Goal: Task Accomplishment & Management: Use online tool/utility

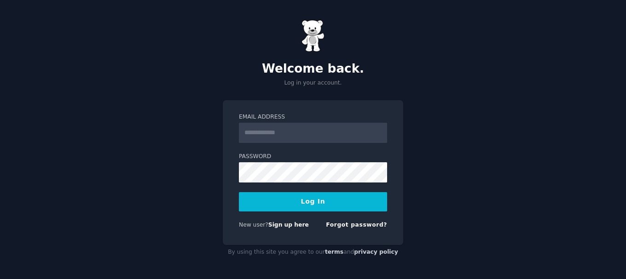
click at [255, 132] on input "Email Address" at bounding box center [313, 133] width 148 height 20
type input "**********"
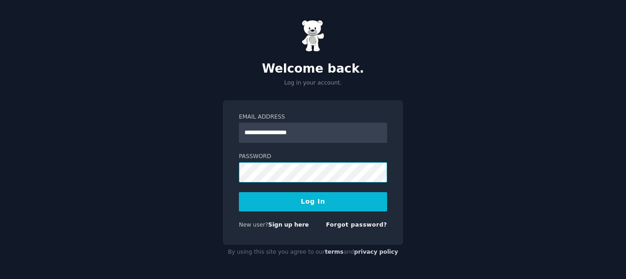
click at [239, 192] on button "Log In" at bounding box center [313, 201] width 148 height 19
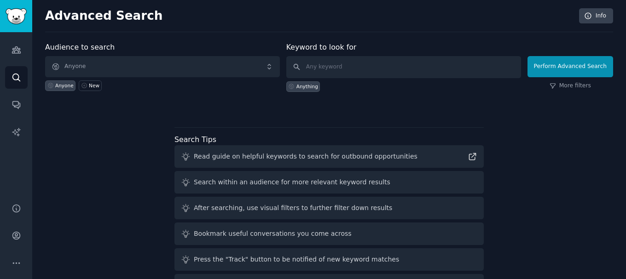
click at [111, 108] on div at bounding box center [329, 108] width 568 height 6
click at [384, 60] on input "text" at bounding box center [403, 67] width 235 height 22
click at [347, 70] on input "text" at bounding box center [403, 67] width 235 height 22
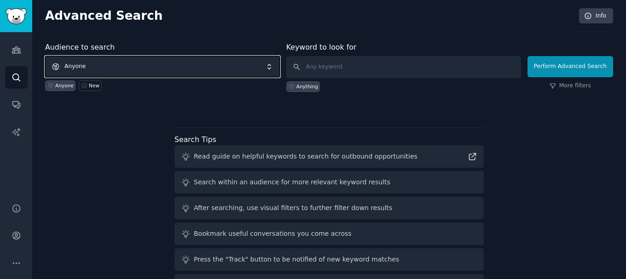
click at [134, 60] on span "Anyone" at bounding box center [162, 66] width 235 height 21
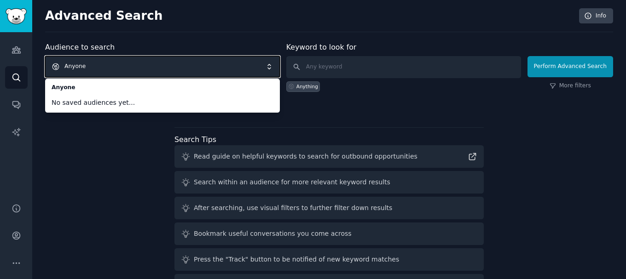
click at [191, 63] on span "Anyone" at bounding box center [162, 66] width 235 height 21
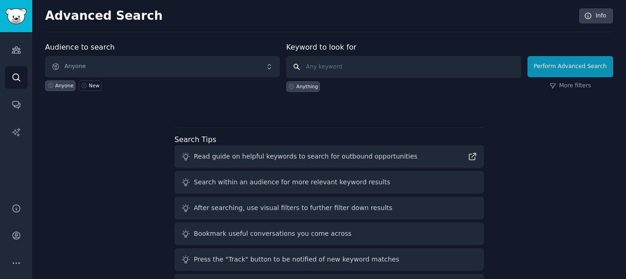
click at [341, 69] on input "text" at bounding box center [403, 67] width 235 height 22
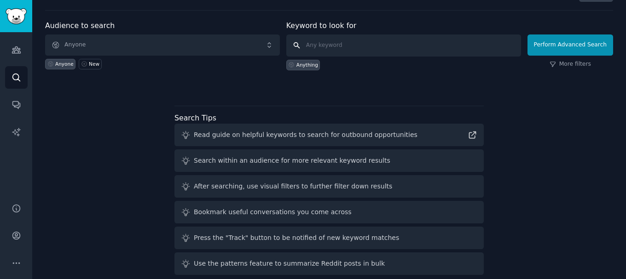
scroll to position [34, 0]
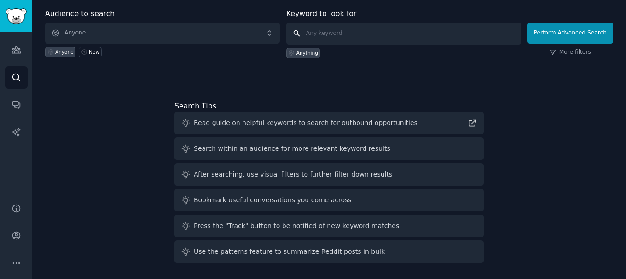
click at [332, 35] on input "text" at bounding box center [403, 34] width 235 height 22
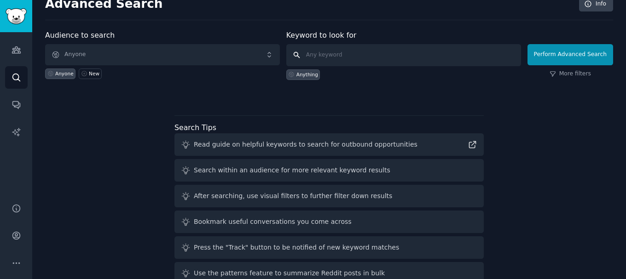
scroll to position [0, 0]
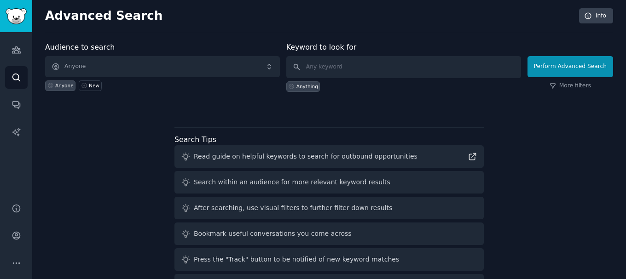
click at [305, 87] on div "Anything" at bounding box center [307, 86] width 22 height 6
click at [352, 69] on input "text" at bounding box center [403, 67] width 235 height 22
type input "children toys"
click button "Perform Advanced Search" at bounding box center [570, 66] width 86 height 21
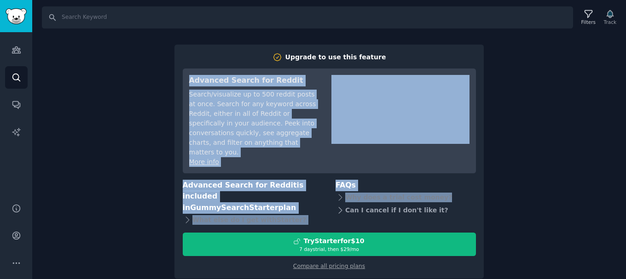
drag, startPoint x: 187, startPoint y: 73, endPoint x: 436, endPoint y: 210, distance: 284.3
click at [436, 210] on div "Upgrade to use this feature Advanced Search for Reddit Search/visualize up to 5…" at bounding box center [329, 161] width 293 height 219
drag, startPoint x: 268, startPoint y: 163, endPoint x: 225, endPoint y: 109, distance: 69.1
click at [268, 163] on div "More info" at bounding box center [253, 162] width 129 height 10
click at [190, 78] on h3 "Advanced Search for Reddit" at bounding box center [253, 81] width 129 height 12
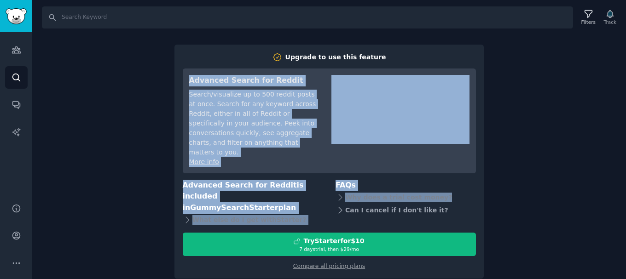
drag, startPoint x: 187, startPoint y: 78, endPoint x: 447, endPoint y: 204, distance: 288.2
click at [447, 204] on div "Upgrade to use this feature Advanced Search for Reddit Search/visualize up to 5…" at bounding box center [329, 161] width 293 height 219
click at [136, 123] on div "Search Filters Track Upgrade to use this feature Advanced Search for Reddit Sea…" at bounding box center [328, 139] width 593 height 279
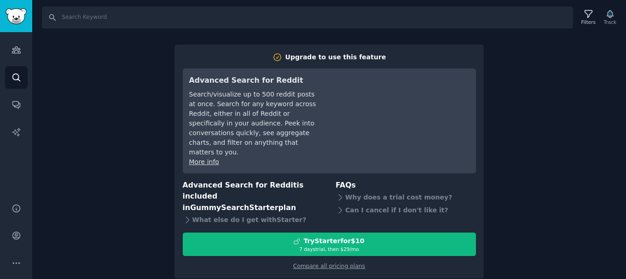
click at [103, 121] on div "Search Filters Track Upgrade to use this feature Advanced Search for Reddit Sea…" at bounding box center [328, 139] width 593 height 279
click at [510, 89] on div "Search Filters Track Upgrade to use this feature Advanced Search for Reddit Sea…" at bounding box center [328, 139] width 593 height 279
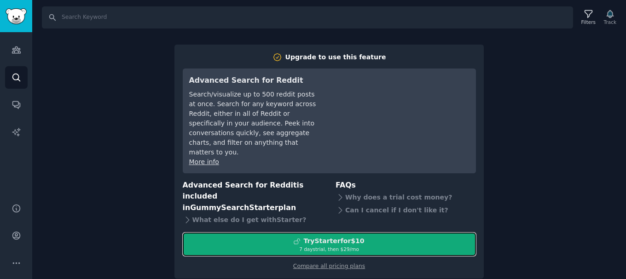
click at [369, 248] on div "7 days trial, then $ 29 /mo" at bounding box center [329, 249] width 292 height 6
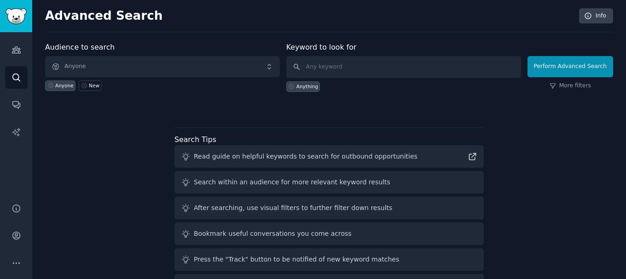
click at [46, 47] on label "Audience to search" at bounding box center [79, 47] width 69 height 9
click at [195, 90] on div "Anyone New" at bounding box center [162, 84] width 235 height 14
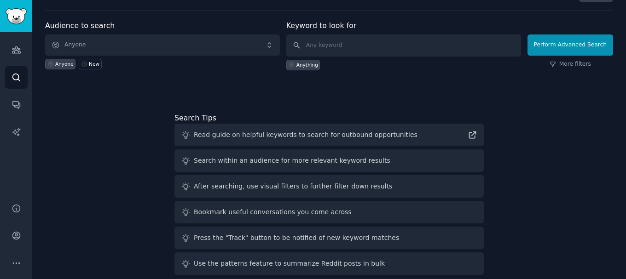
scroll to position [34, 0]
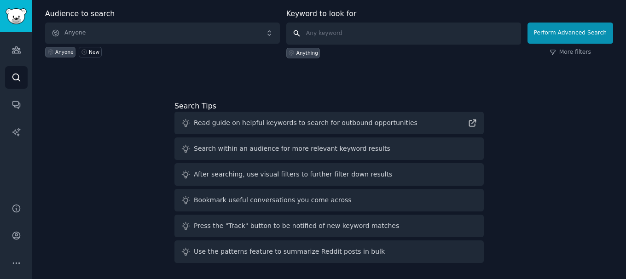
click at [306, 33] on input "text" at bounding box center [403, 34] width 235 height 22
click at [321, 35] on input "text" at bounding box center [403, 34] width 235 height 22
click at [334, 37] on input "text" at bounding box center [403, 34] width 235 height 22
type input "children toys"
click button "Perform Advanced Search" at bounding box center [570, 33] width 86 height 21
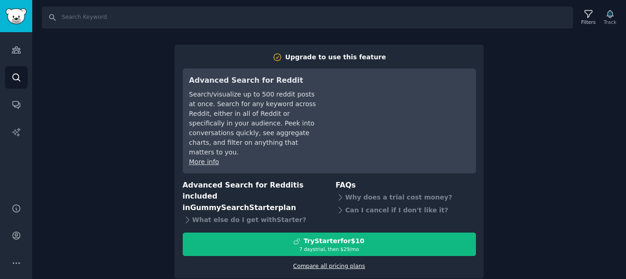
click at [342, 269] on link "Compare all pricing plans" at bounding box center [329, 266] width 72 height 6
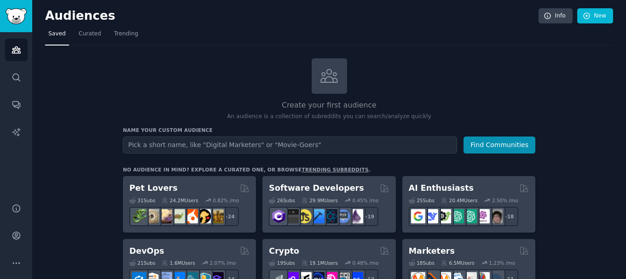
click at [161, 142] on input "text" at bounding box center [290, 145] width 334 height 17
click at [157, 139] on input "text" at bounding box center [290, 145] width 334 height 17
type input "children toys"
click at [463, 137] on button "Find Communities" at bounding box center [499, 145] width 72 height 17
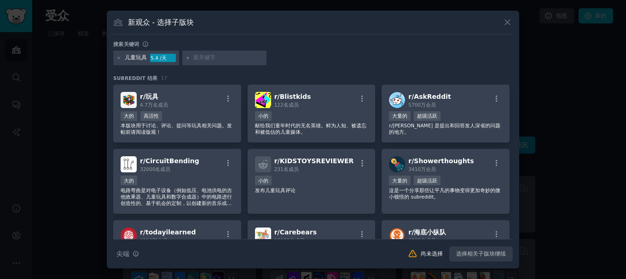
click at [159, 59] on font "5.4 /天" at bounding box center [158, 58] width 16 height 6
drag, startPoint x: 158, startPoint y: 57, endPoint x: 150, endPoint y: 57, distance: 8.3
click at [150, 57] on div "儿童玩具 5.4 /天" at bounding box center [146, 58] width 66 height 15
click at [232, 53] on div at bounding box center [224, 58] width 85 height 15
click at [206, 61] on input "text" at bounding box center [228, 58] width 70 height 8
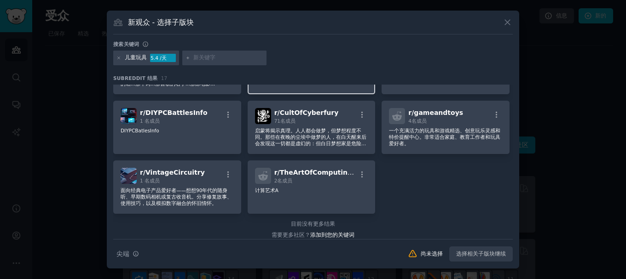
scroll to position [256, 0]
click at [505, 22] on icon at bounding box center [507, 22] width 10 height 10
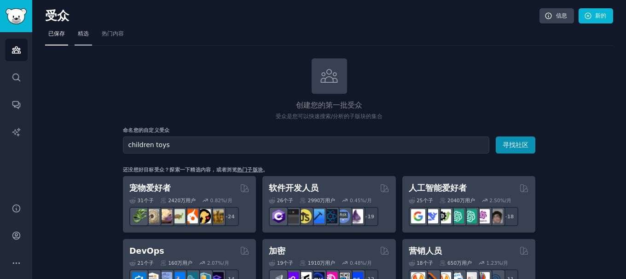
click at [89, 35] on font "精选" at bounding box center [83, 33] width 11 height 6
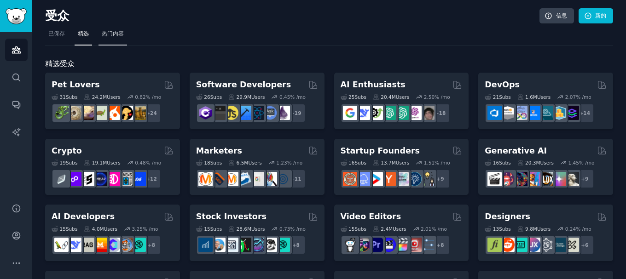
click at [115, 31] on font "热门内容" at bounding box center [113, 33] width 22 height 6
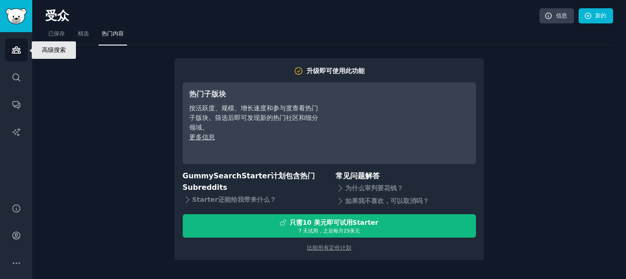
click at [12, 46] on icon "侧边栏" at bounding box center [17, 50] width 10 height 10
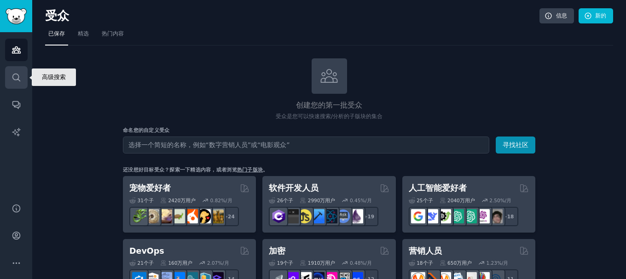
click at [19, 77] on icon "侧边栏" at bounding box center [15, 77] width 7 height 7
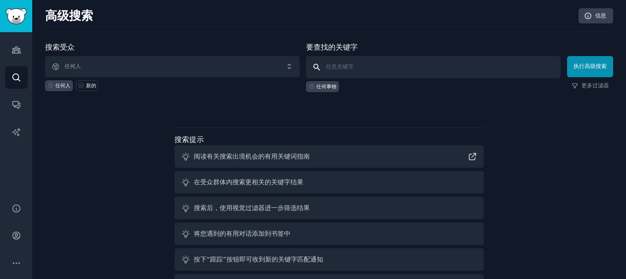
click at [334, 64] on input "text" at bounding box center [433, 67] width 254 height 22
click at [336, 61] on input "text" at bounding box center [433, 67] width 254 height 22
type input "children toys"
click button "执行高级搜索" at bounding box center [590, 66] width 46 height 21
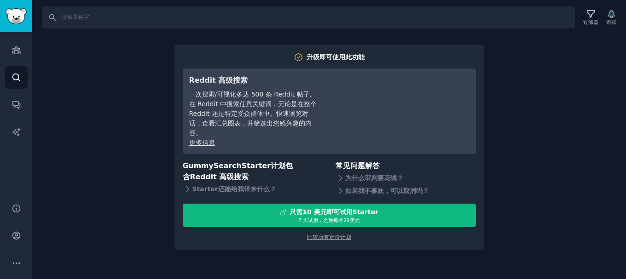
click at [103, 112] on div "搜索 过滤器 追踪 升级即可使用此功能 Reddit 高级搜索 一次搜索/可视化多达 500 条 Reddit 帖子。在 Reddit 中搜索任意关键词，无论…" at bounding box center [328, 139] width 593 height 279
click at [345, 239] on font "比较所有定价计划" at bounding box center [329, 237] width 44 height 6
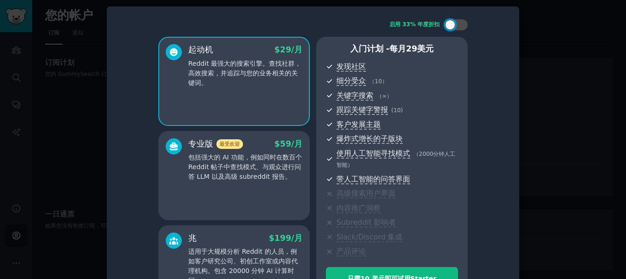
drag, startPoint x: 495, startPoint y: 15, endPoint x: 483, endPoint y: 15, distance: 12.0
click at [495, 15] on div "启用 33% 年度折扣 起动机 $ 29 /月 Reddit 最强大的搜索引擎。查找社群，高效搜索，并追踪与您的业务相关的关键词。 专业版 最受欢迎 $ 59…" at bounding box center [312, 167] width 399 height 308
click at [451, 24] on div at bounding box center [450, 25] width 10 height 10
checkbox input "true"
click at [118, 36] on div "启用 33% 年度折扣 起动机 29 美元 $ 29 /月 Reddit 最强大的搜索引擎。查找社群，高效搜索，并追踪与您的业务相关的关键词。 专业版 最受欢…" at bounding box center [312, 167] width 399 height 308
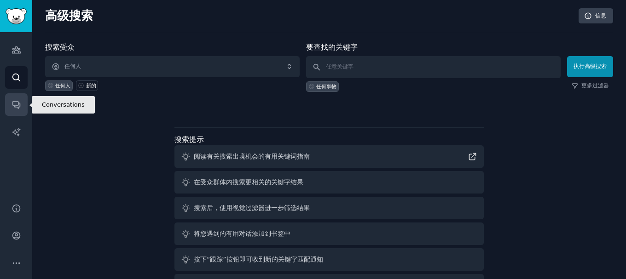
click at [17, 99] on link "对话" at bounding box center [16, 104] width 23 height 23
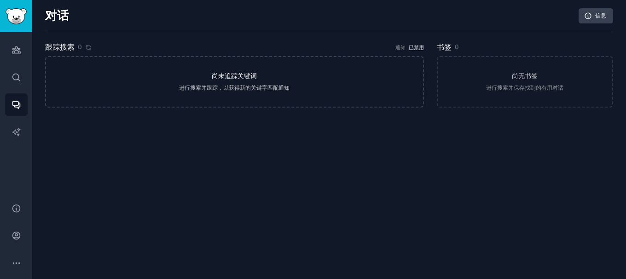
click at [248, 82] on link "尚未追踪关键词 进行搜索并跟踪，以获得新的关键字匹配通知" at bounding box center [234, 82] width 379 height 52
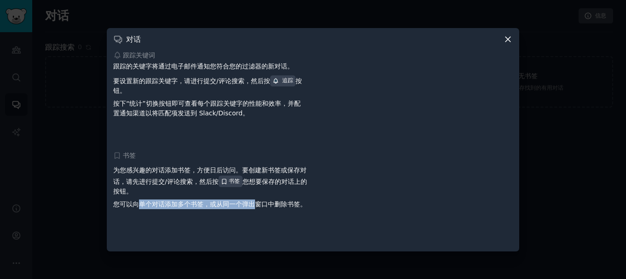
drag, startPoint x: 140, startPoint y: 202, endPoint x: 256, endPoint y: 205, distance: 115.5
click at [256, 205] on font "您可以向单个对话添加多个书签，或从同一个弹出窗口中删除书签。" at bounding box center [209, 204] width 193 height 7
click at [204, 114] on font "以将匹配项发送到 Slack/Discord。" at bounding box center [197, 112] width 104 height 7
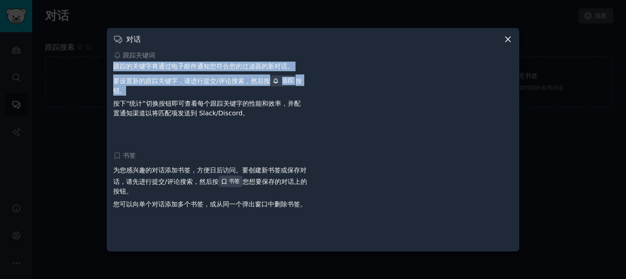
drag, startPoint x: 113, startPoint y: 68, endPoint x: 254, endPoint y: 93, distance: 143.8
click at [254, 93] on div "对话 跟踪关键词 跟踪的关键字将通过电子邮件通知您符合您的过滤器的新对话。 要设置新的跟踪关键字，请进行提交/评论搜索，然后按 追踪 按钮。 按下“统计”切换…" at bounding box center [313, 140] width 412 height 224
click at [506, 39] on icon at bounding box center [508, 40] width 10 height 10
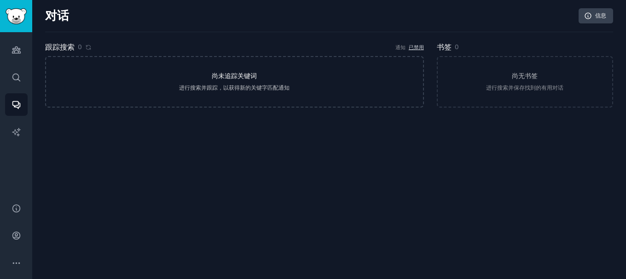
click at [258, 78] on link "尚未追踪关键词 进行搜索并跟踪，以获得新的关键字匹配通知" at bounding box center [234, 82] width 379 height 52
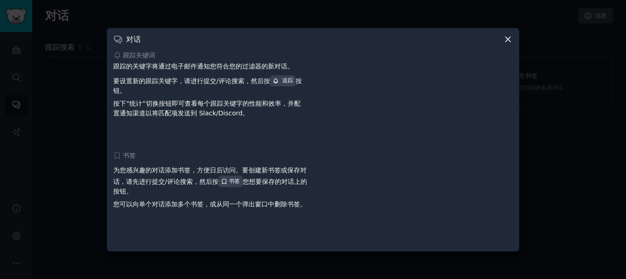
click at [505, 37] on icon at bounding box center [507, 39] width 5 height 5
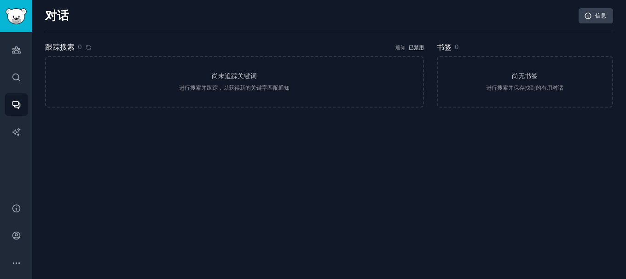
click at [78, 44] on font "0" at bounding box center [80, 46] width 4 height 7
click at [16, 127] on icon "侧边栏" at bounding box center [17, 132] width 10 height 10
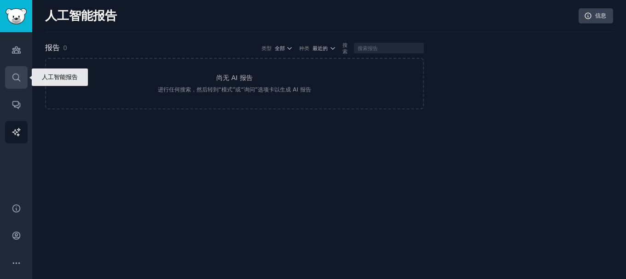
click at [19, 76] on icon "侧边栏" at bounding box center [17, 78] width 10 height 10
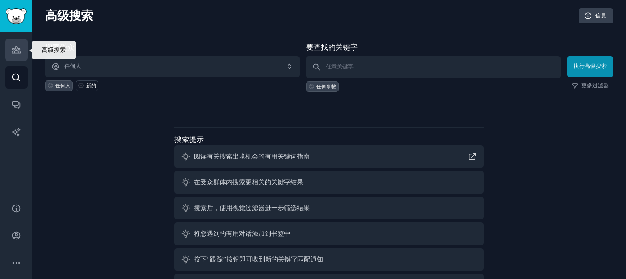
click at [10, 52] on link "受众" at bounding box center [16, 50] width 23 height 23
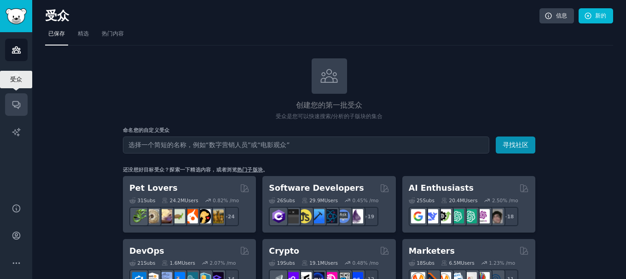
click at [22, 101] on link "对话" at bounding box center [16, 104] width 23 height 23
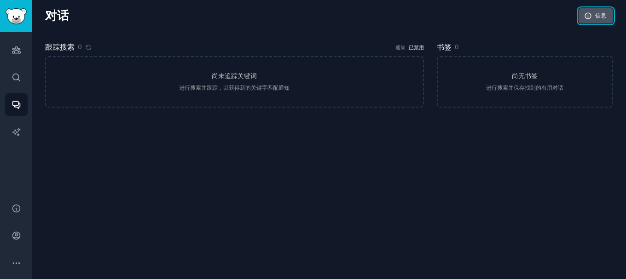
click at [595, 13] on font "信息" at bounding box center [600, 15] width 11 height 6
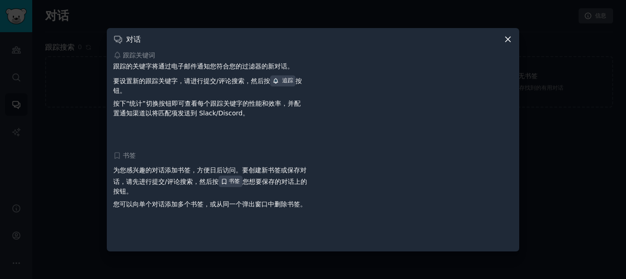
drag, startPoint x: 506, startPoint y: 39, endPoint x: 477, endPoint y: 49, distance: 31.4
click at [506, 39] on icon at bounding box center [508, 40] width 10 height 10
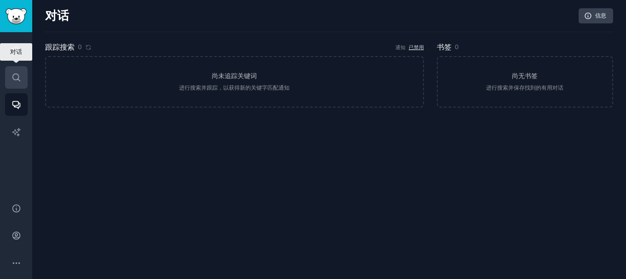
click at [13, 78] on icon "侧边栏" at bounding box center [15, 77] width 7 height 7
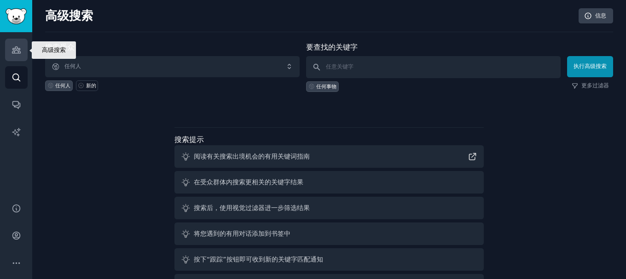
click at [19, 52] on icon "侧边栏" at bounding box center [17, 50] width 10 height 10
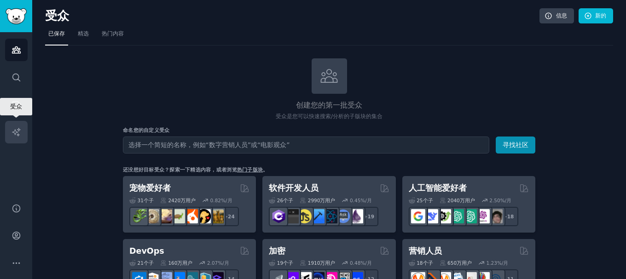
click at [15, 127] on icon "侧边栏" at bounding box center [17, 132] width 10 height 10
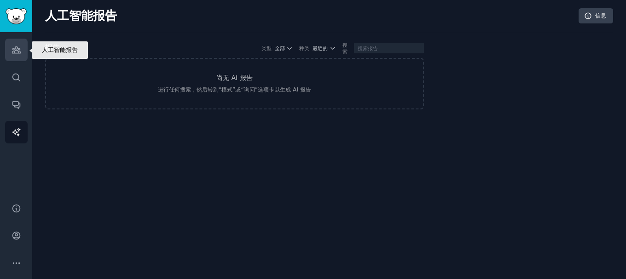
click at [12, 49] on icon "侧边栏" at bounding box center [17, 50] width 10 height 10
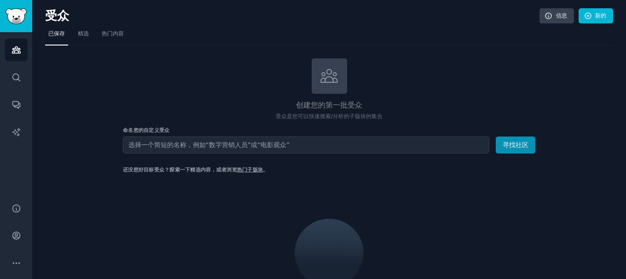
click at [263, 142] on input "text" at bounding box center [306, 145] width 366 height 17
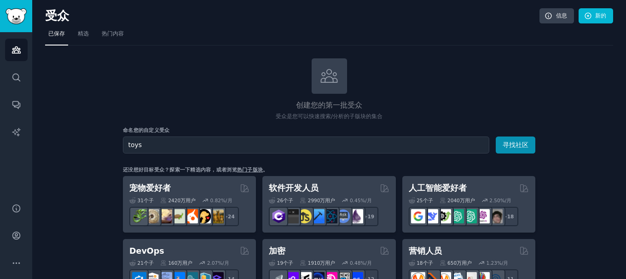
type input "toys"
click at [495, 137] on button "寻找社区" at bounding box center [515, 145] width 40 height 17
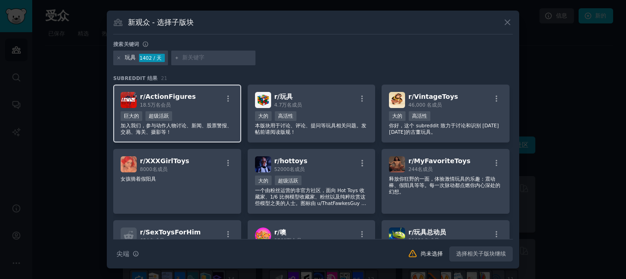
click at [206, 118] on div "巨大的 超级活跃" at bounding box center [177, 117] width 113 height 12
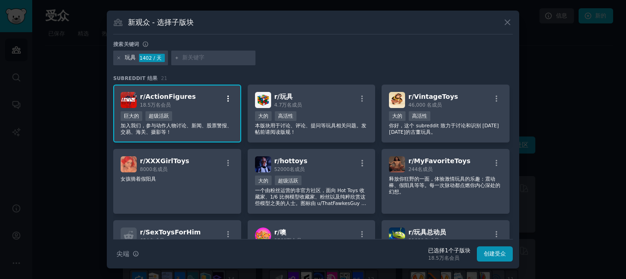
click at [229, 96] on icon "button" at bounding box center [228, 99] width 8 height 8
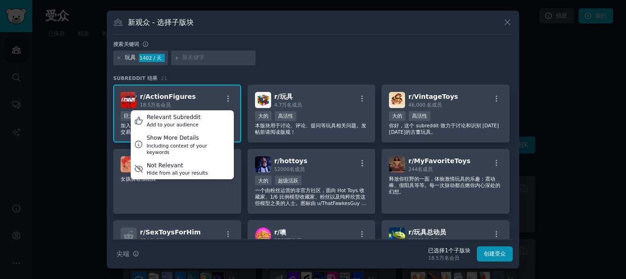
click at [217, 95] on div "r/ ActionFigures 18.5万名 会员 Relevant Subreddit Add to your audience Show More De…" at bounding box center [177, 100] width 113 height 16
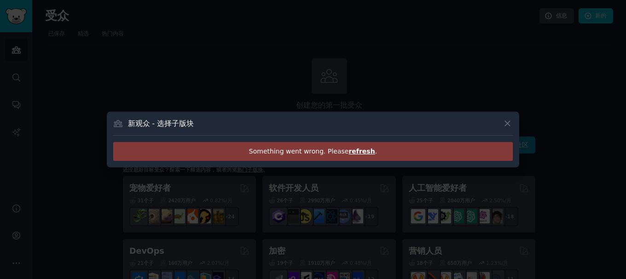
click at [217, 95] on div at bounding box center [313, 139] width 626 height 279
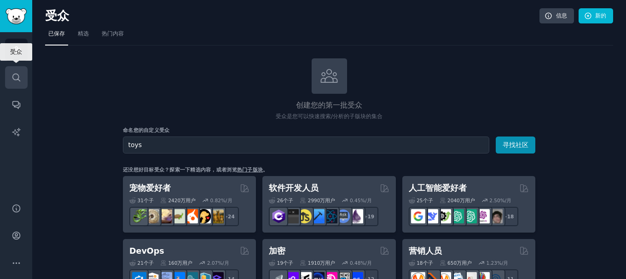
click at [16, 82] on icon "侧边栏" at bounding box center [17, 78] width 10 height 10
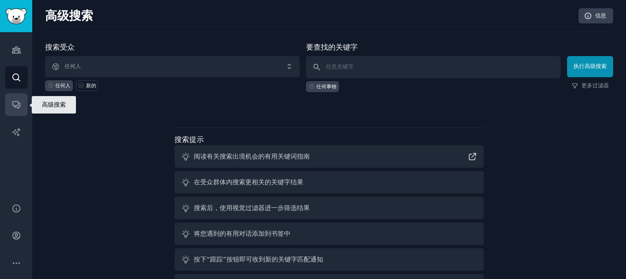
click at [19, 103] on icon "侧边栏" at bounding box center [17, 105] width 10 height 10
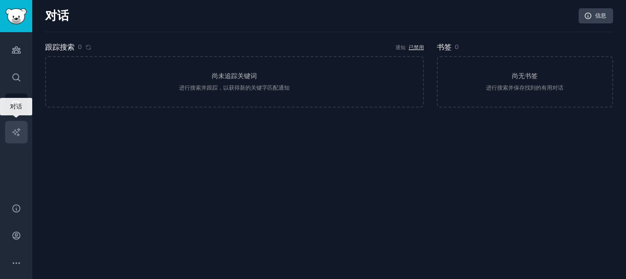
click at [14, 130] on icon "侧边栏" at bounding box center [17, 132] width 10 height 10
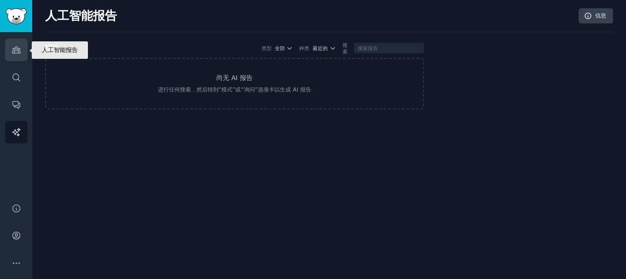
click at [9, 49] on link "受众" at bounding box center [16, 50] width 23 height 23
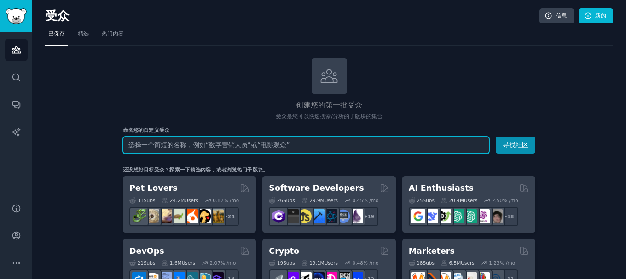
click at [210, 138] on input "text" at bounding box center [306, 145] width 366 height 17
click at [213, 144] on input "text" at bounding box center [306, 145] width 366 height 17
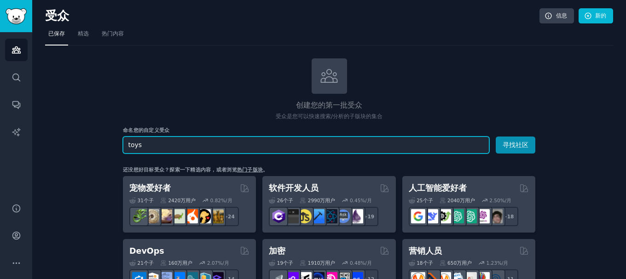
type input "toys"
click at [495, 137] on button "寻找社区" at bounding box center [515, 145] width 40 height 17
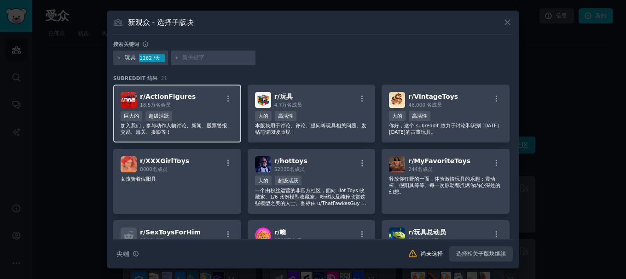
click at [204, 126] on font "加入我们，参与动作人物讨论、新闻、股票警报、交易、海关、摄影等！" at bounding box center [176, 129] width 111 height 12
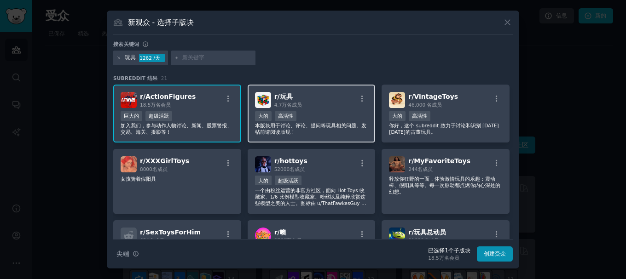
click at [348, 131] on p "本版块用于讨论、评论、提问等玩具相关问题。发帖前请阅读版规！" at bounding box center [311, 128] width 113 height 13
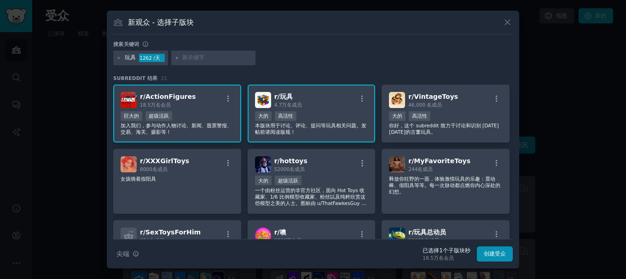
click at [221, 116] on div "每天提交量 >= 95 百分位数 巨大的 超级活跃" at bounding box center [177, 117] width 113 height 12
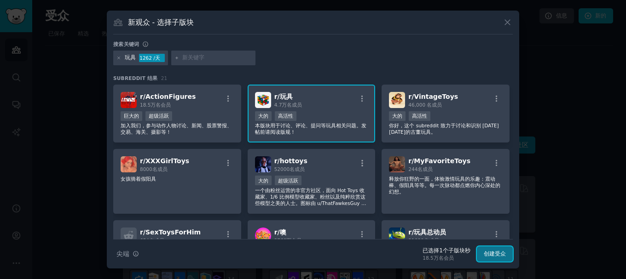
click at [502, 255] on font "创建受众" at bounding box center [494, 254] width 22 height 6
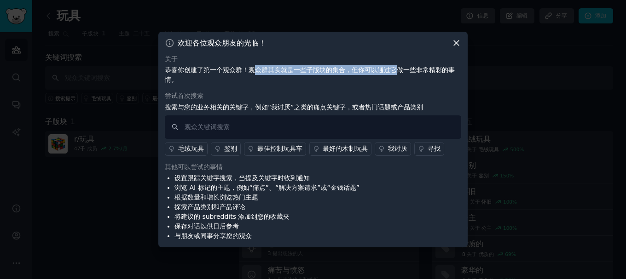
drag, startPoint x: 254, startPoint y: 71, endPoint x: 398, endPoint y: 70, distance: 144.4
click at [398, 70] on font "恭喜你创建了第一个观众群！观众群其实就是一些子版块的集合，但你可以通过它做一些非常精彩的事情。" at bounding box center [310, 74] width 290 height 17
copy font "众群其实就是一些子版块的集合，但你可以通过它"
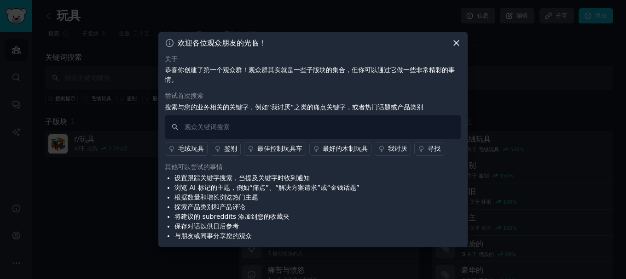
click at [219, 104] on font "搜索与您的业务相关的关键字，例如“我讨厌”之类的痛点关键字，或者热门话题或产品类别" at bounding box center [294, 107] width 258 height 7
click at [205, 130] on input "text" at bounding box center [313, 126] width 296 height 23
click at [271, 132] on input "text" at bounding box center [313, 126] width 296 height 23
click at [245, 120] on input "text" at bounding box center [313, 126] width 296 height 23
click at [242, 127] on input "text" at bounding box center [313, 126] width 296 height 23
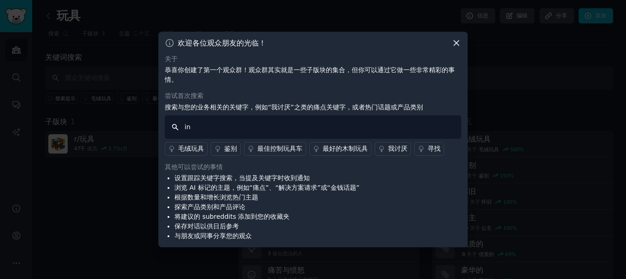
type input "i"
drag, startPoint x: 291, startPoint y: 119, endPoint x: 279, endPoint y: 115, distance: 12.8
click at [291, 119] on input "intellgent toys" at bounding box center [313, 126] width 296 height 23
click at [201, 128] on input "intellgent toys" at bounding box center [313, 126] width 296 height 23
type input "intelligent toys"
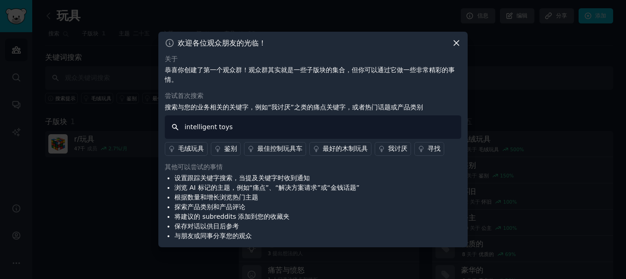
click at [293, 132] on input "intelligent toys" at bounding box center [313, 126] width 296 height 23
click at [247, 124] on input "intelligent toys" at bounding box center [313, 126] width 296 height 23
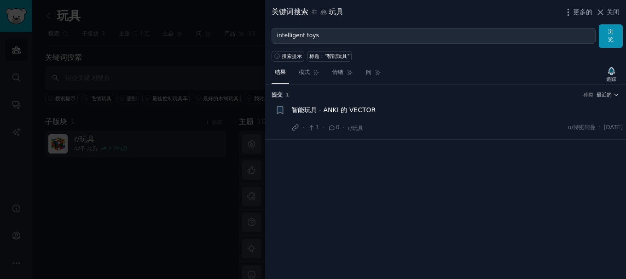
click at [342, 106] on font "智能玩具 - ANKI 的 VECTOR" at bounding box center [333, 109] width 85 height 7
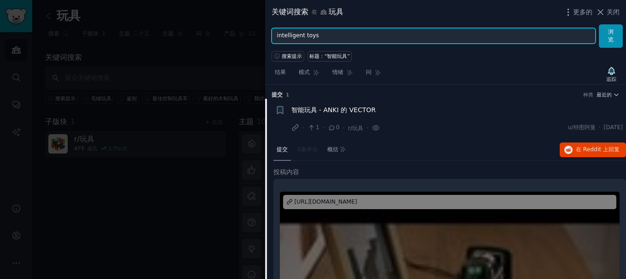
drag, startPoint x: 306, startPoint y: 35, endPoint x: 240, endPoint y: 39, distance: 66.3
click at [240, 39] on div "关键词搜索 在 玩具 更多的 关闭 intelligent toys 浏览 搜索提示 标题：“智能玩具” 结果 模式 情绪 问 追踪 提交 1 种类 最近的 …" at bounding box center [313, 139] width 626 height 279
type input "toys"
click at [598, 24] on button "浏览" at bounding box center [610, 35] width 24 height 23
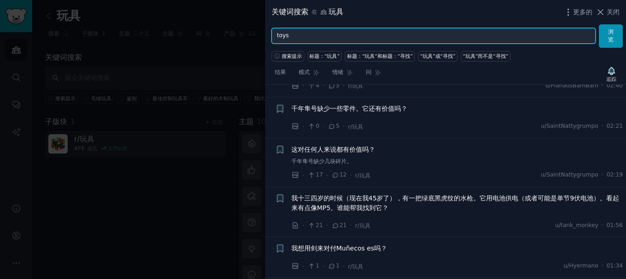
scroll to position [506, 0]
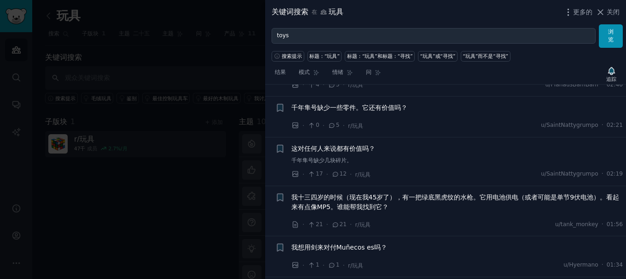
click at [199, 156] on div at bounding box center [313, 139] width 626 height 279
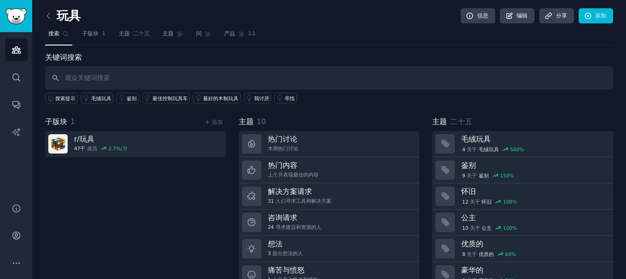
click at [166, 203] on div "子版块 1 + 添加 r/ 玩具 47千 成员 2.7 %/月" at bounding box center [135, 210] width 181 height 188
click at [92, 31] on font "子版块" at bounding box center [90, 33] width 17 height 6
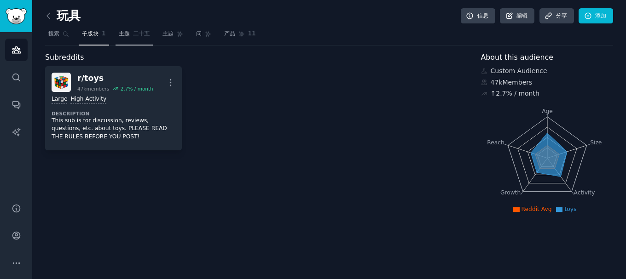
click at [135, 36] on font "二十五" at bounding box center [141, 33] width 17 height 6
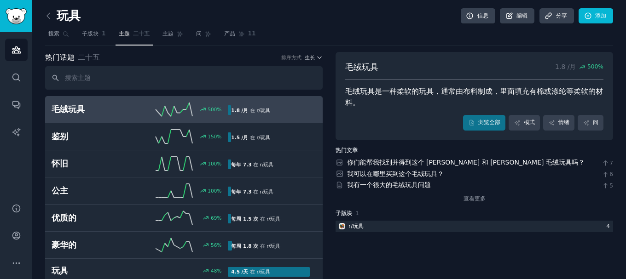
click at [559, 63] on font "1.8 /月" at bounding box center [565, 66] width 21 height 7
click at [579, 66] on icon at bounding box center [582, 67] width 6 height 6
click at [49, 17] on icon at bounding box center [49, 16] width 10 height 10
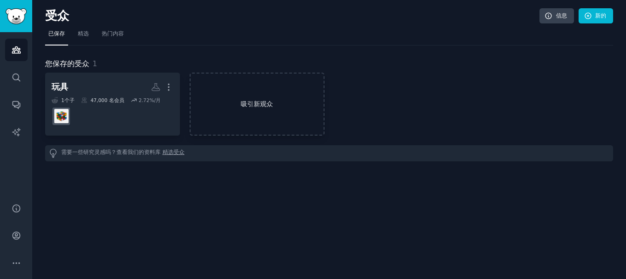
click at [248, 110] on link "吸引新观众" at bounding box center [257, 104] width 135 height 63
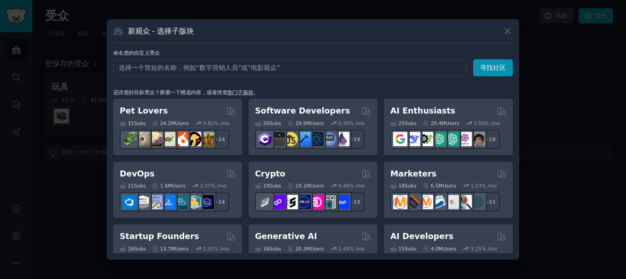
click at [197, 64] on input "text" at bounding box center [289, 67] width 353 height 17
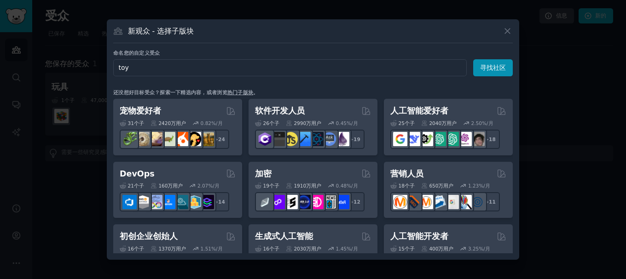
type input "toys"
click button "寻找社区" at bounding box center [493, 67] width 40 height 17
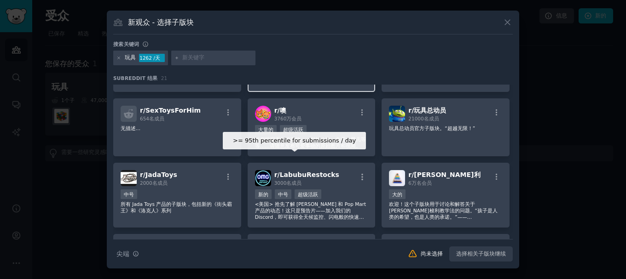
scroll to position [138, 0]
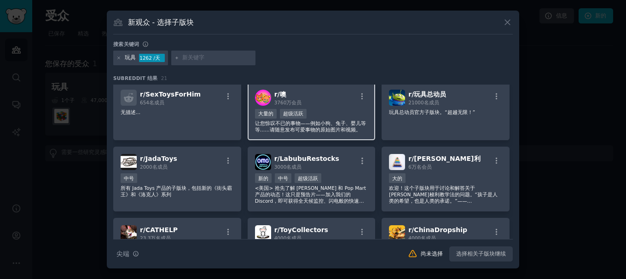
click at [345, 132] on font "让您惊叹不已的事物——例如小狗、兔子、婴儿等等……请随意发布可爱事物的原始图片和视频。" at bounding box center [310, 127] width 111 height 12
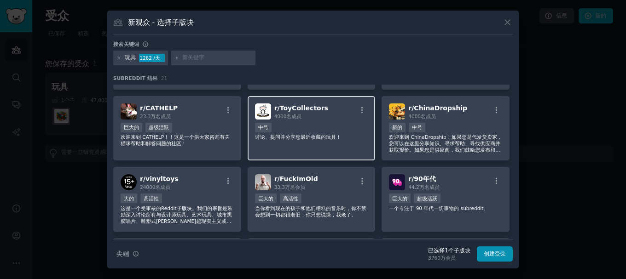
scroll to position [276, 0]
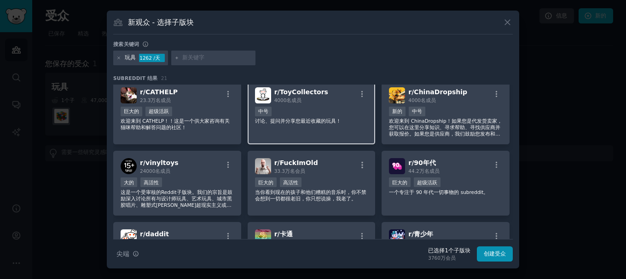
click at [304, 132] on div "r/ ToyCollectors 4000名 成员 中号 讨论、提问并分享您最近收藏的玩具！" at bounding box center [311, 112] width 128 height 65
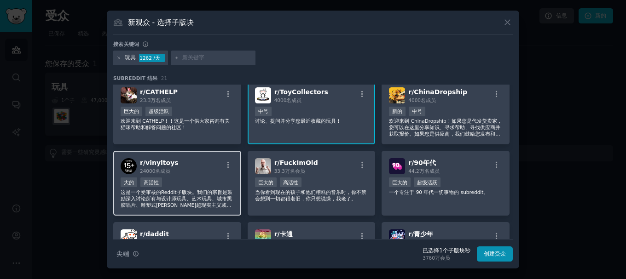
click at [224, 195] on font "这是一个受审核的Reddit子版块。我们的宗旨是鼓励深入讨论所有与设计师玩具、艺术玩具、城市黑胶唱片、雕塑式[PERSON_NAME]超现实主义或任何类似的名…" at bounding box center [177, 212] width 112 height 44
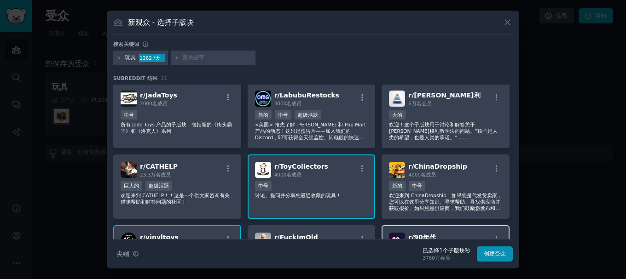
scroll to position [218, 0]
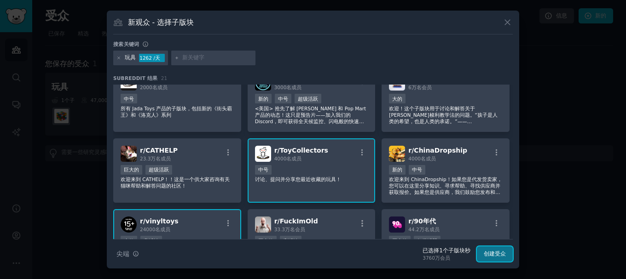
click at [491, 256] on font "创建受众" at bounding box center [494, 254] width 22 height 6
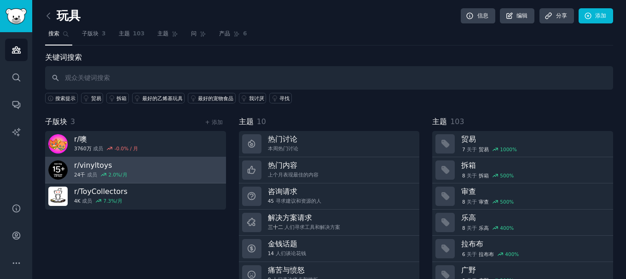
click at [158, 170] on link "r/ vinyltoys 24千 成员 2.0 %/月" at bounding box center [135, 170] width 181 height 26
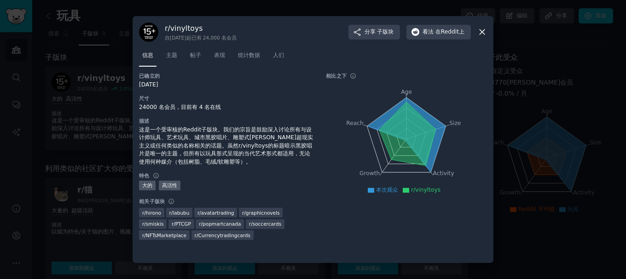
click at [483, 34] on icon at bounding box center [482, 32] width 10 height 10
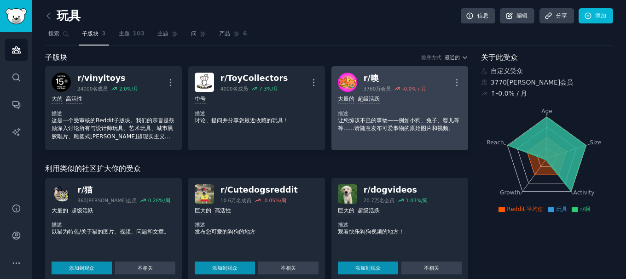
click at [391, 116] on dt "描述" at bounding box center [400, 113] width 124 height 6
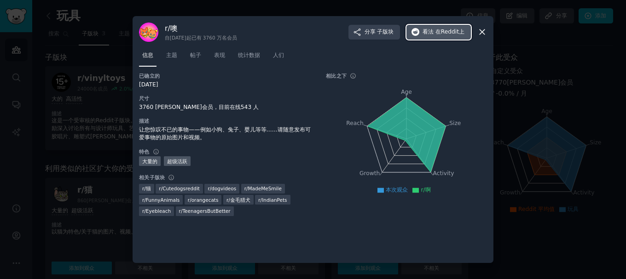
click at [439, 35] on font "在Reddit上" at bounding box center [449, 32] width 29 height 6
click at [483, 35] on icon at bounding box center [482, 32] width 10 height 10
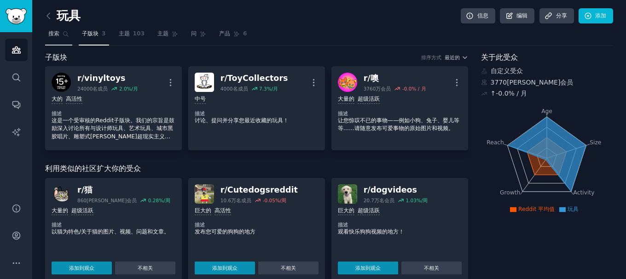
click at [56, 37] on font "搜索" at bounding box center [53, 33] width 11 height 6
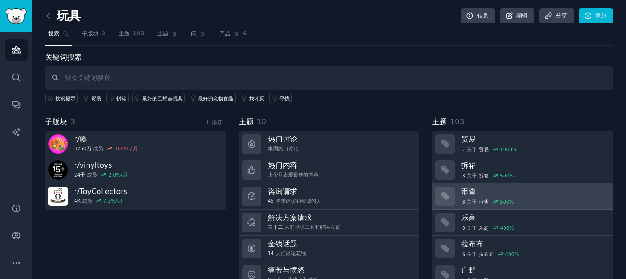
scroll to position [38, 0]
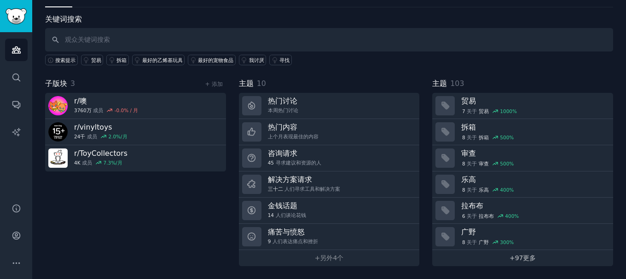
click at [523, 259] on font "更多" at bounding box center [529, 257] width 13 height 7
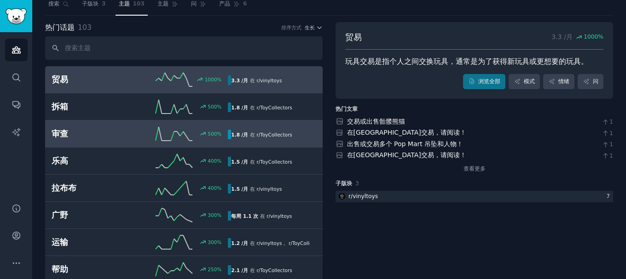
scroll to position [46, 0]
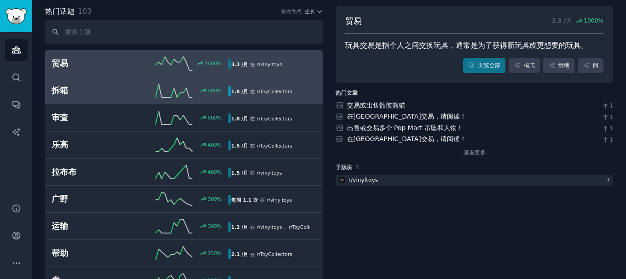
click at [136, 91] on h2 "拆箱" at bounding box center [96, 91] width 88 height 12
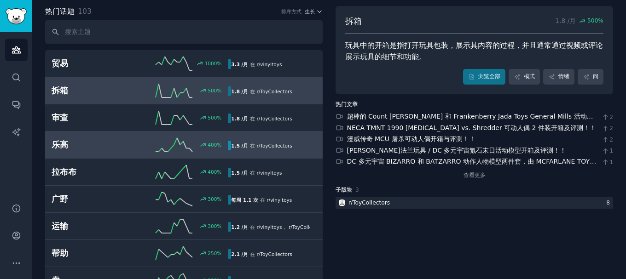
click at [106, 146] on h2 "乐高" at bounding box center [96, 145] width 88 height 12
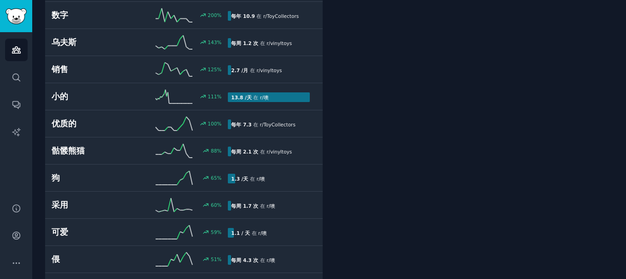
scroll to position [368, 0]
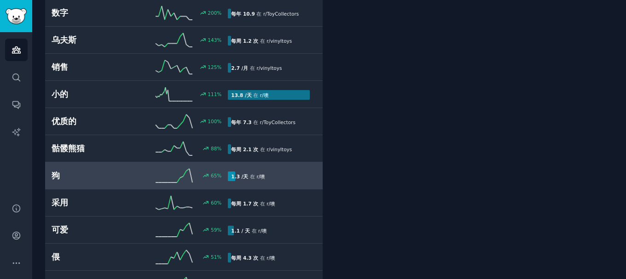
click at [104, 171] on h2 "狗" at bounding box center [96, 176] width 88 height 12
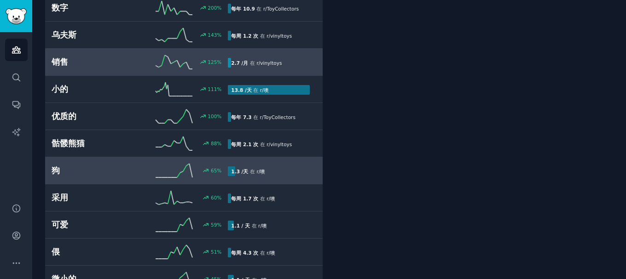
scroll to position [374, 0]
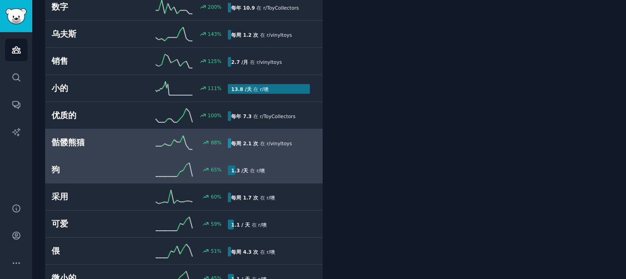
click at [133, 144] on h2 "骷髅熊猫" at bounding box center [96, 143] width 88 height 12
